Goal: Task Accomplishment & Management: Manage account settings

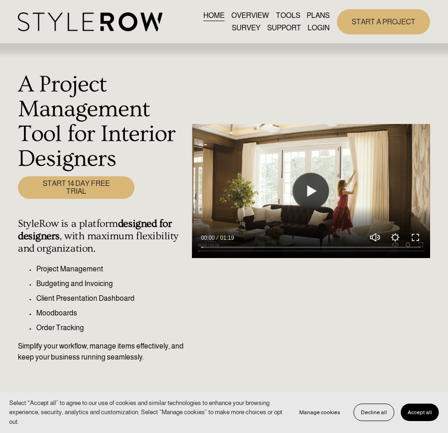
click at [318, 32] on link "LOGIN" at bounding box center [319, 28] width 22 height 12
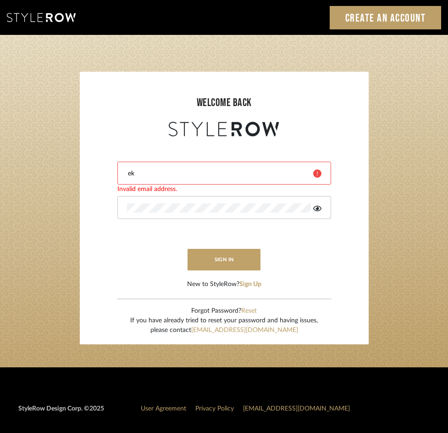
type input "[EMAIL_ADDRESS][DOMAIN_NAME]"
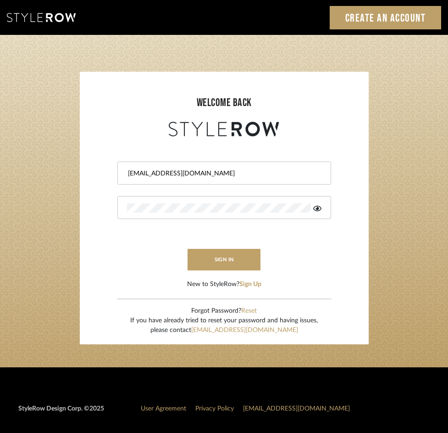
click at [220, 245] on form "[EMAIL_ADDRESS][DOMAIN_NAME] sign in New to StyleRow? Sign Up" at bounding box center [224, 214] width 271 height 151
click at [218, 257] on button "sign in" at bounding box center [224, 260] width 73 height 22
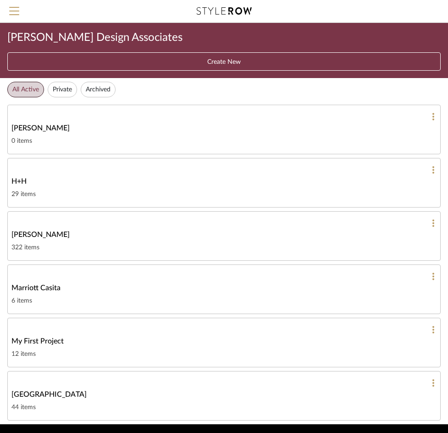
click at [133, 243] on div "322 items" at bounding box center [223, 247] width 425 height 11
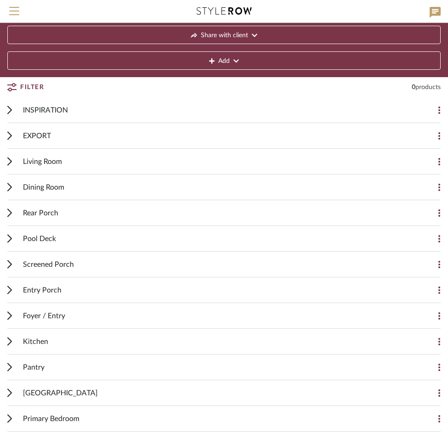
scroll to position [61, 0]
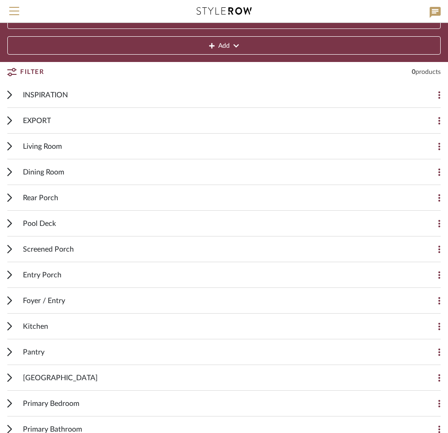
click at [15, 296] on div "Foyer / Entry Add Item" at bounding box center [224, 301] width 434 height 26
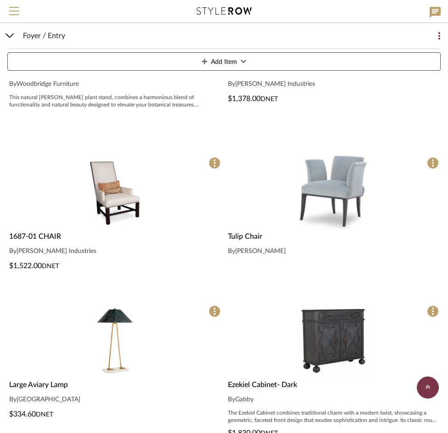
scroll to position [771, 0]
click at [108, 201] on img "0" at bounding box center [115, 192] width 66 height 75
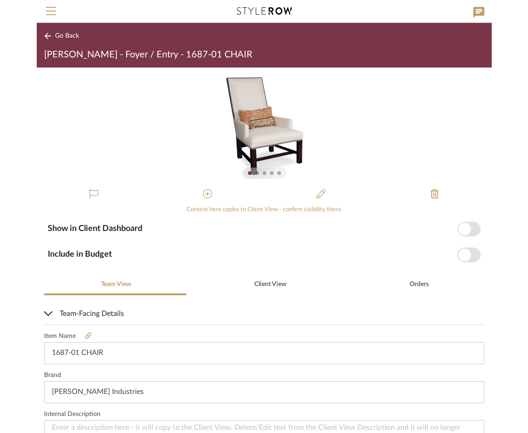
scroll to position [151, 0]
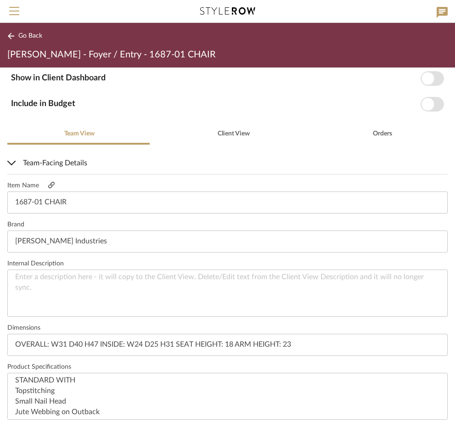
click at [52, 185] on icon at bounding box center [51, 185] width 6 height 6
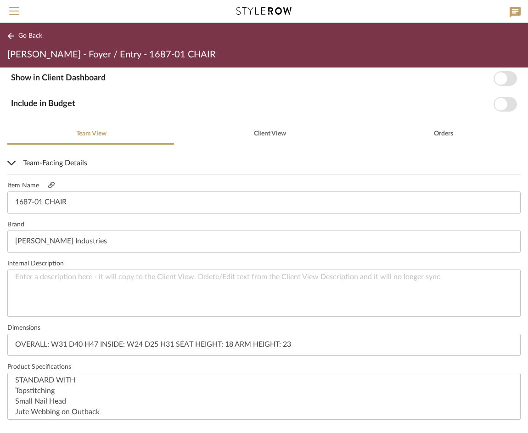
click at [52, 185] on icon at bounding box center [51, 185] width 6 height 6
